Goal: Obtain resource: Download file/media

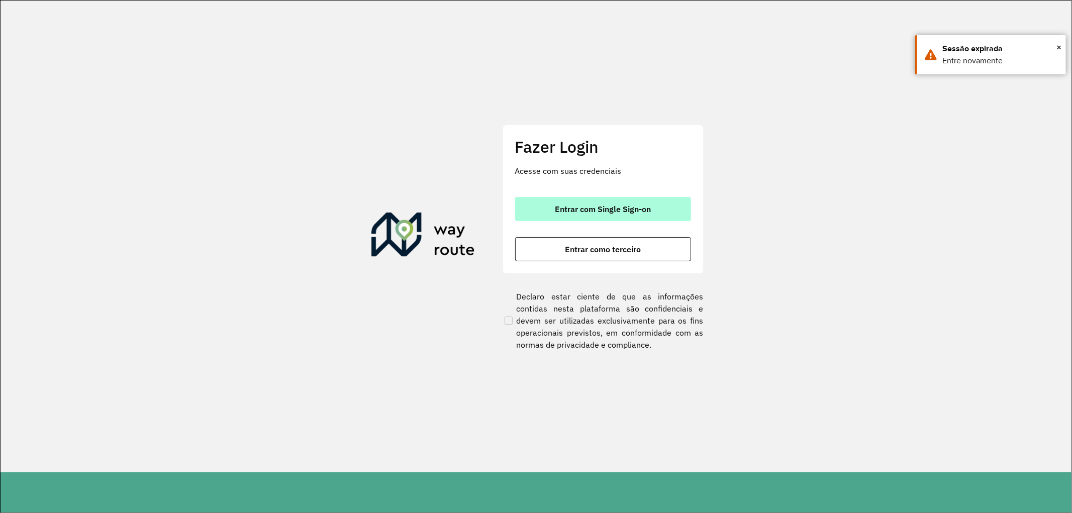
click at [609, 205] on span "Entrar com Single Sign-on" at bounding box center [603, 209] width 96 height 8
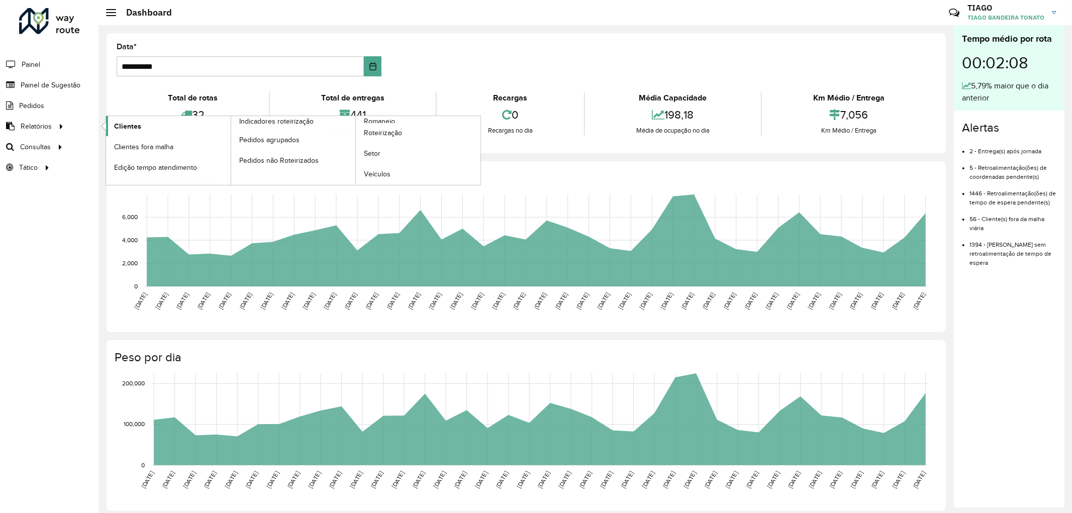
click at [123, 127] on span "Clientes" at bounding box center [127, 126] width 27 height 11
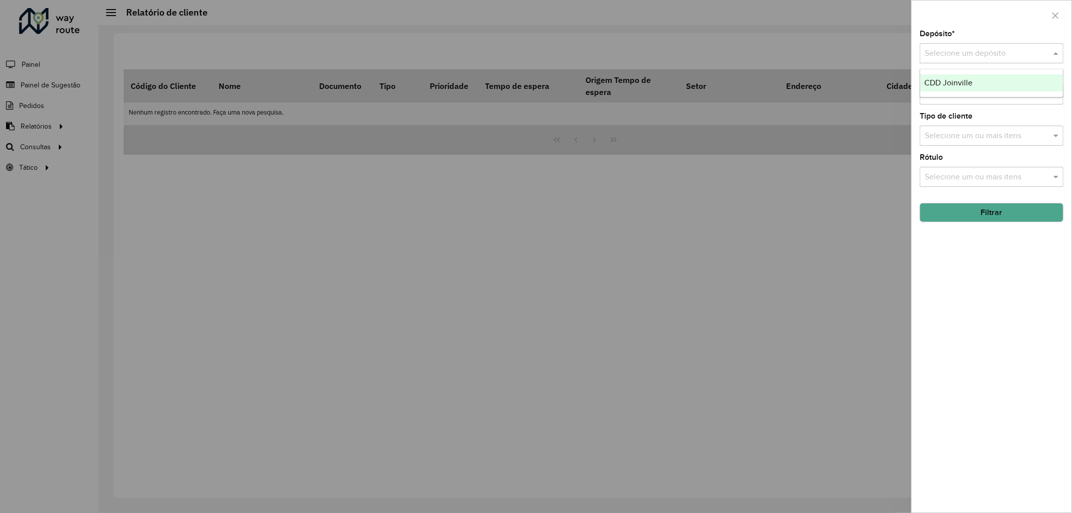
click at [965, 51] on input "text" at bounding box center [982, 54] width 114 height 12
click at [965, 82] on div "CDD Joinville" at bounding box center [991, 82] width 143 height 17
click at [965, 212] on button "Filtrar" at bounding box center [992, 212] width 144 height 19
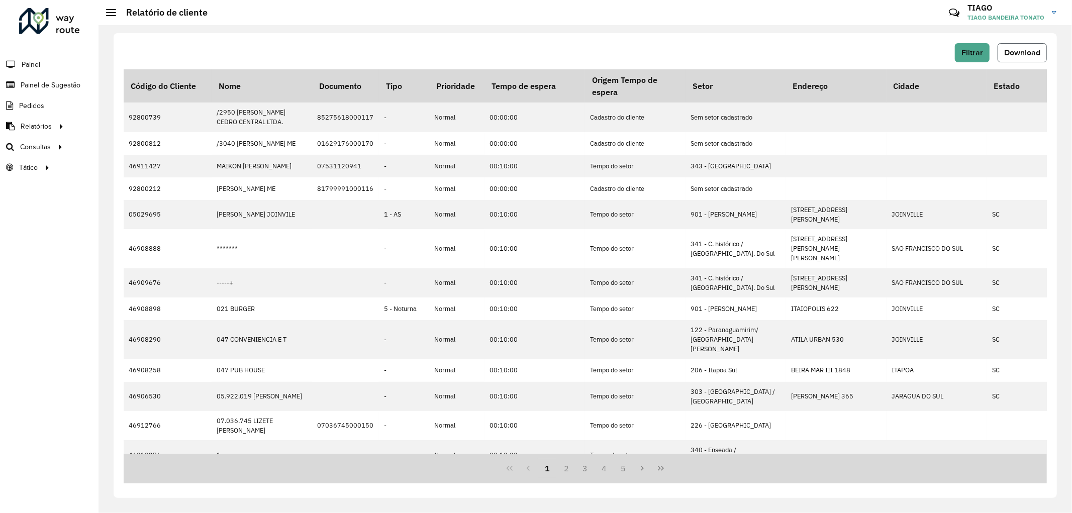
click at [965, 49] on span "Download" at bounding box center [1022, 52] width 36 height 9
